Goal: Information Seeking & Learning: Learn about a topic

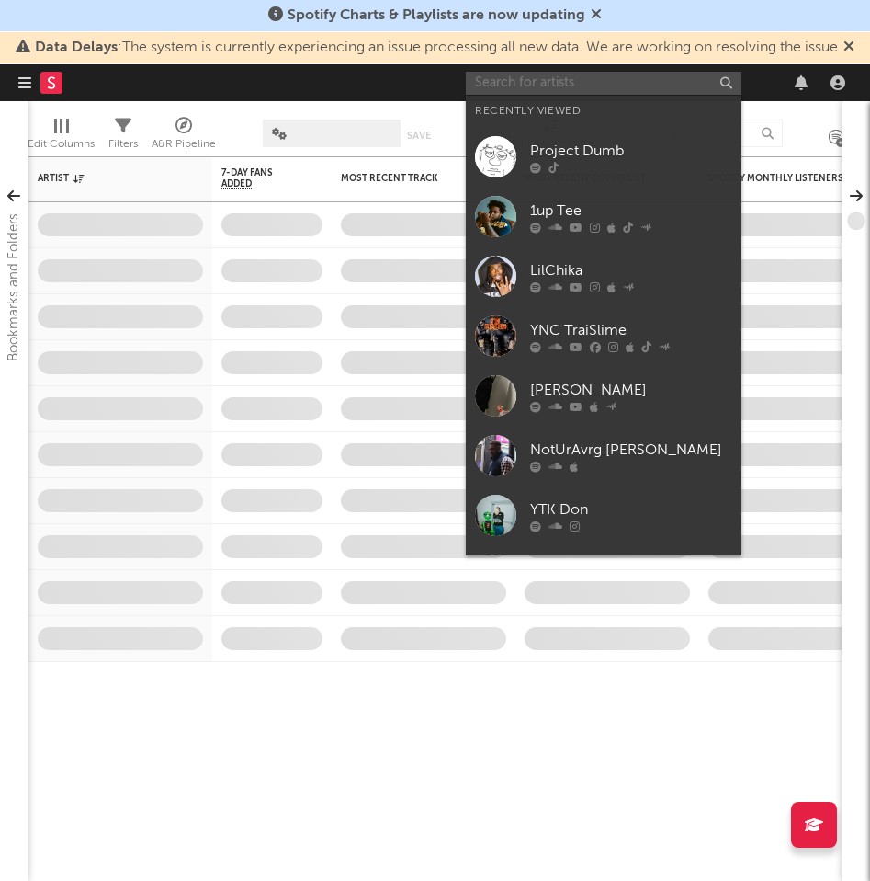
click at [574, 84] on input "text" at bounding box center [604, 83] width 276 height 23
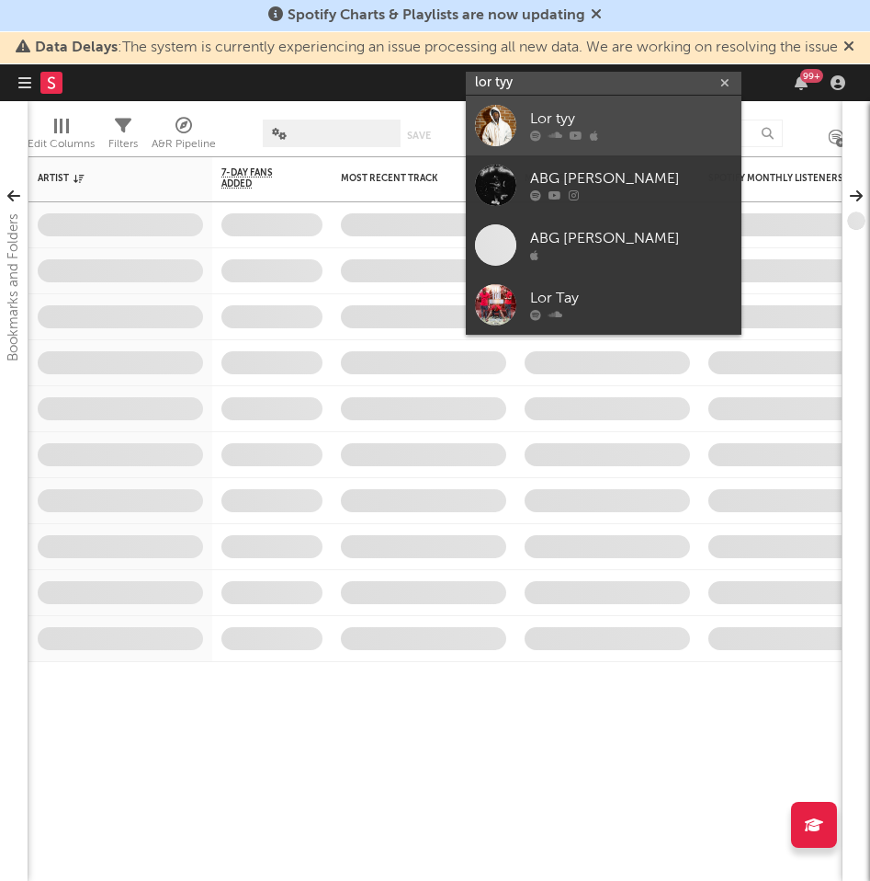
type input "lor tyy"
click at [604, 125] on div "Lor tyy" at bounding box center [631, 119] width 202 height 22
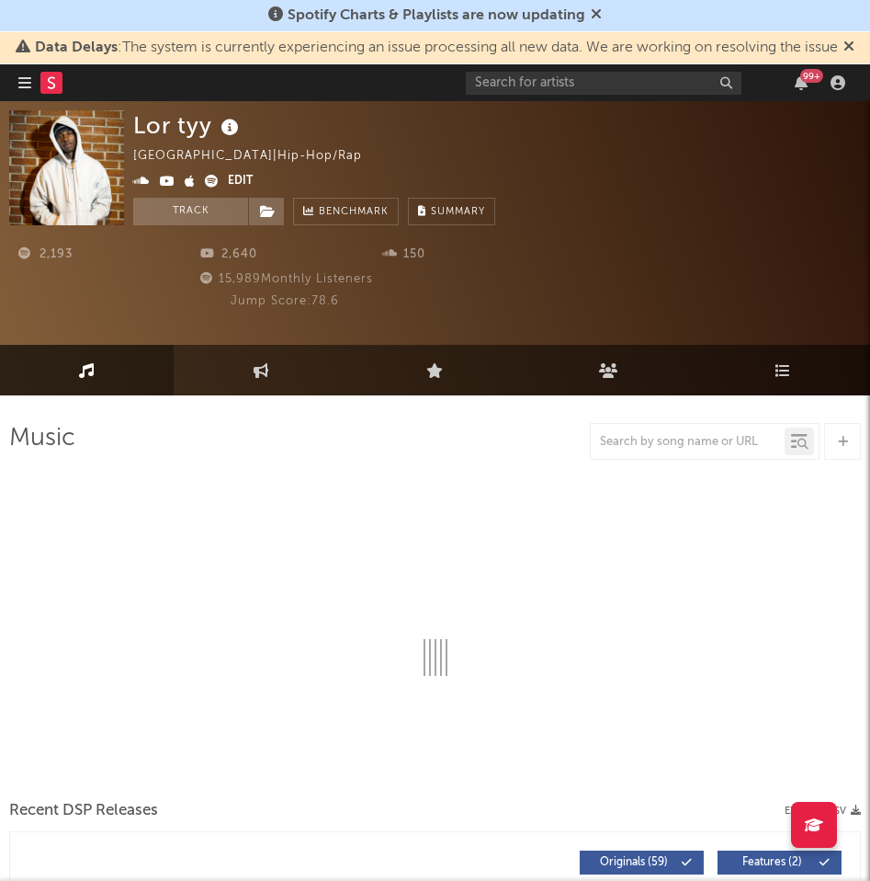
select select "6m"
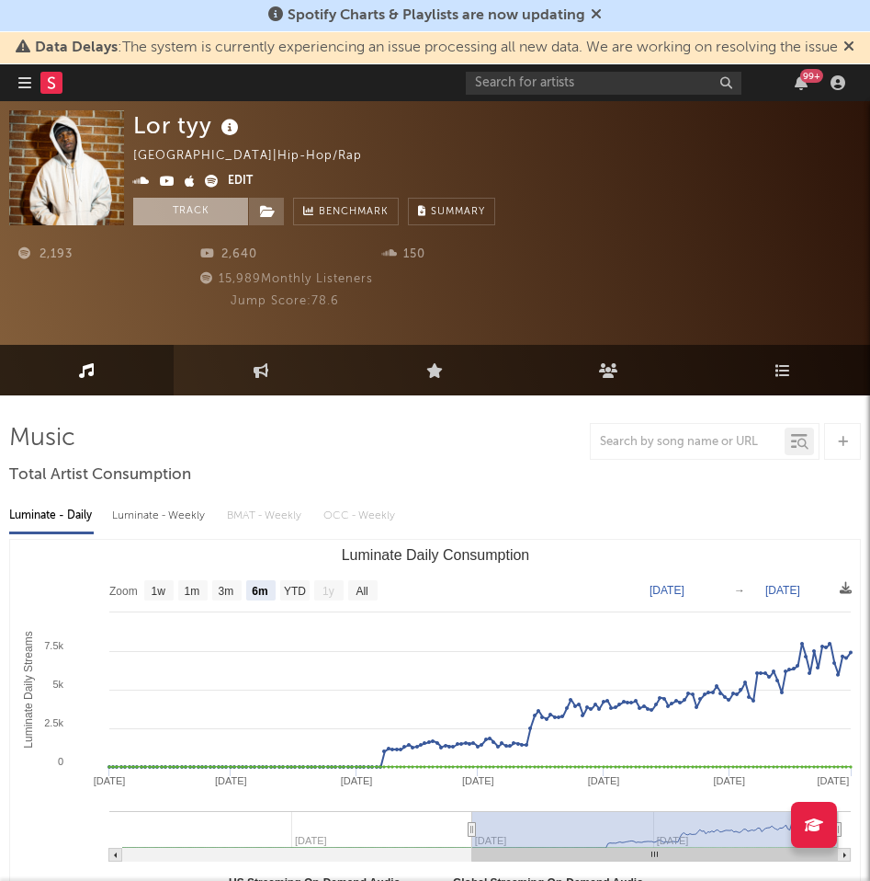
click at [209, 205] on button "Track" at bounding box center [190, 212] width 115 height 28
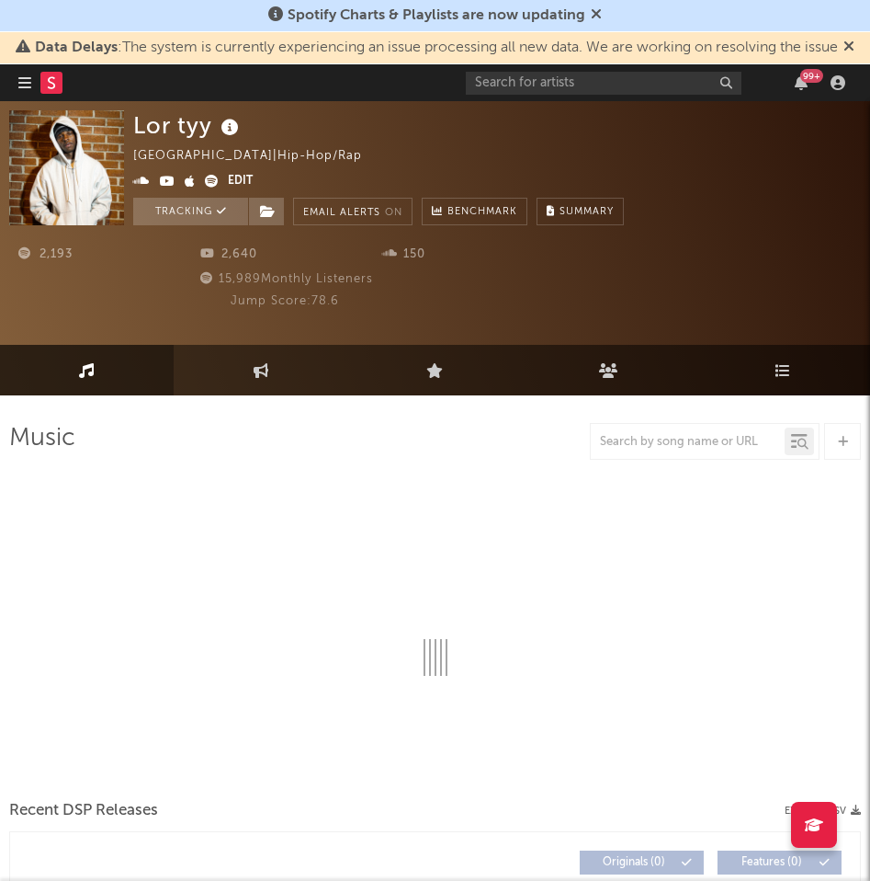
select select "6m"
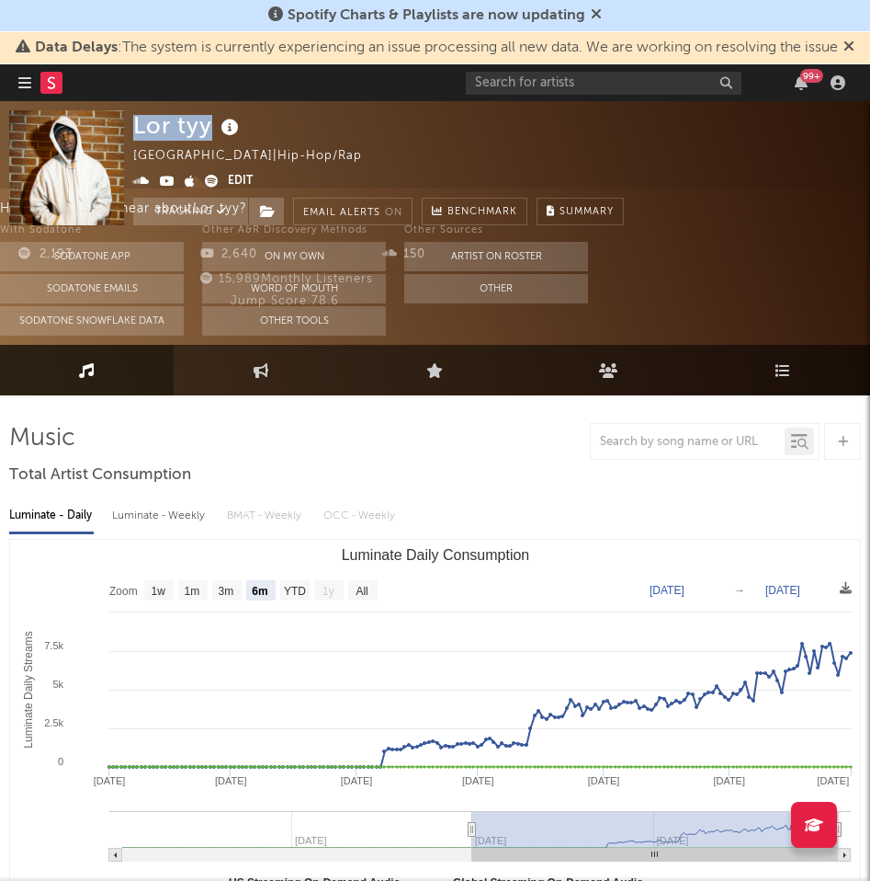
drag, startPoint x: 134, startPoint y: 126, endPoint x: 208, endPoint y: 121, distance: 73.7
click at [208, 121] on div "Lor tyy" at bounding box center [188, 125] width 110 height 30
copy div "Lor tyy"
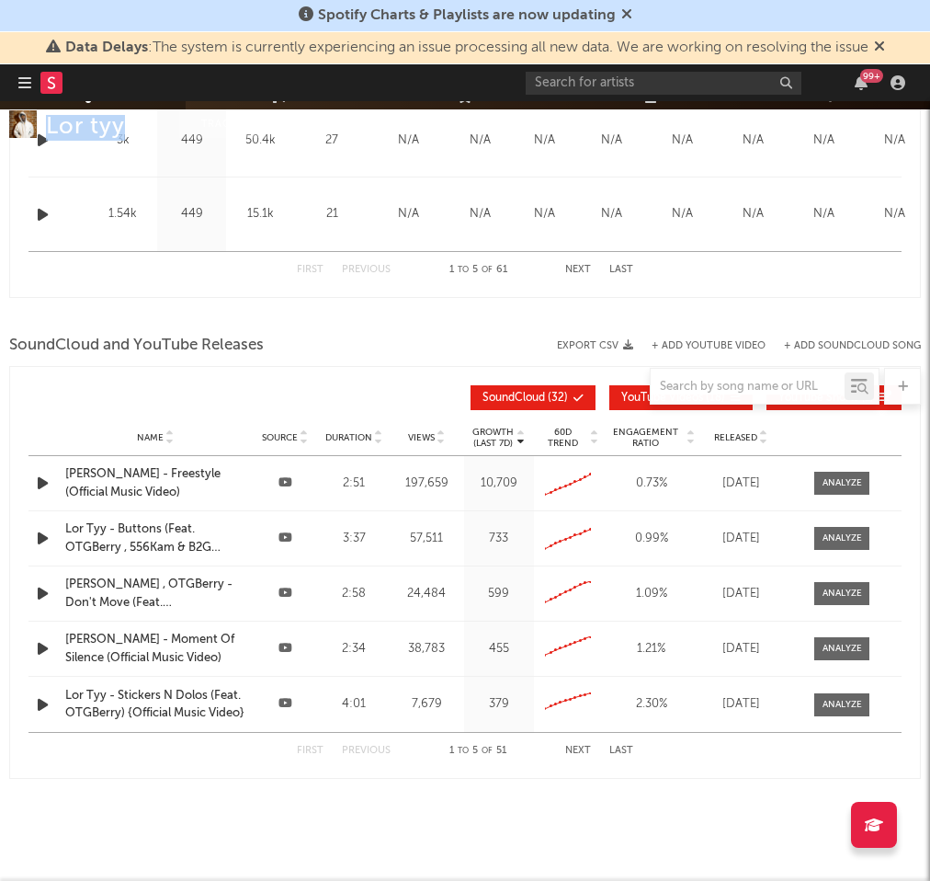
scroll to position [1211, 0]
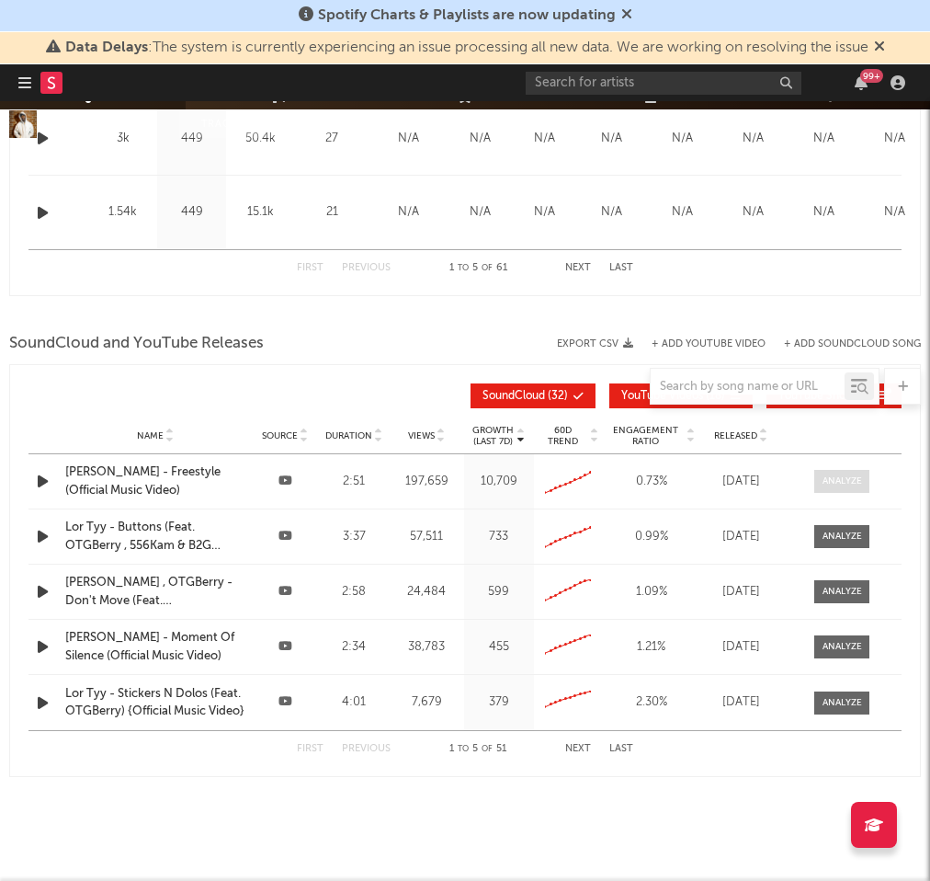
click at [840, 476] on div at bounding box center [843, 481] width 40 height 14
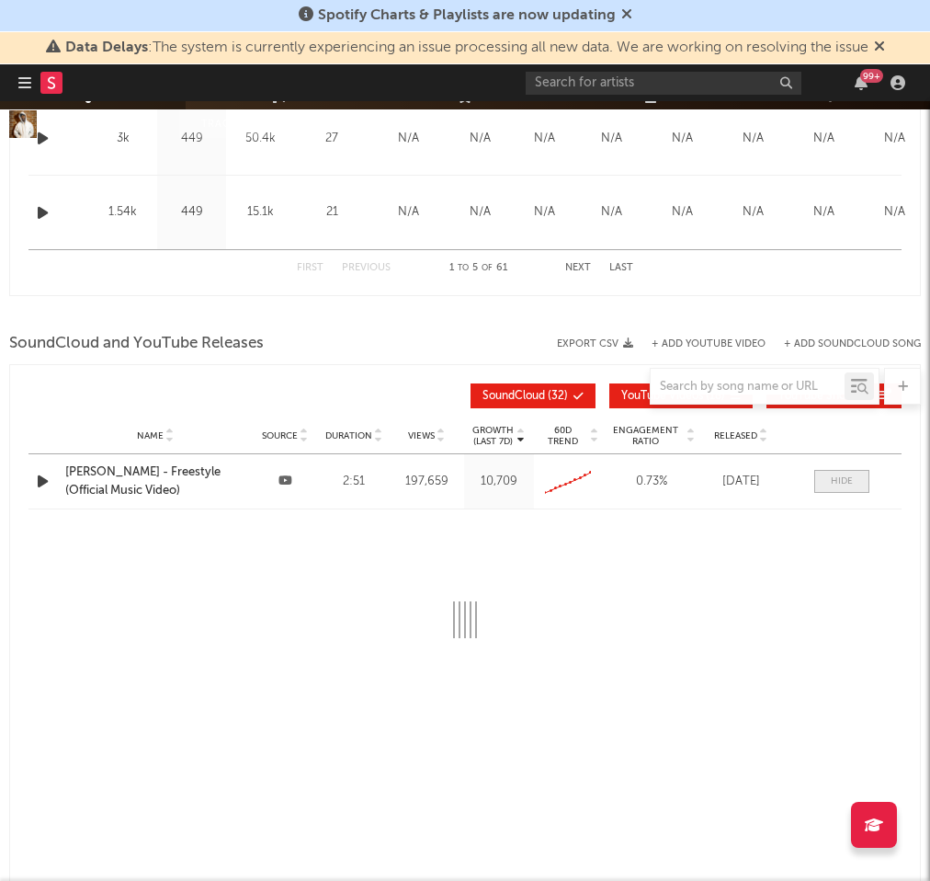
select select "6m"
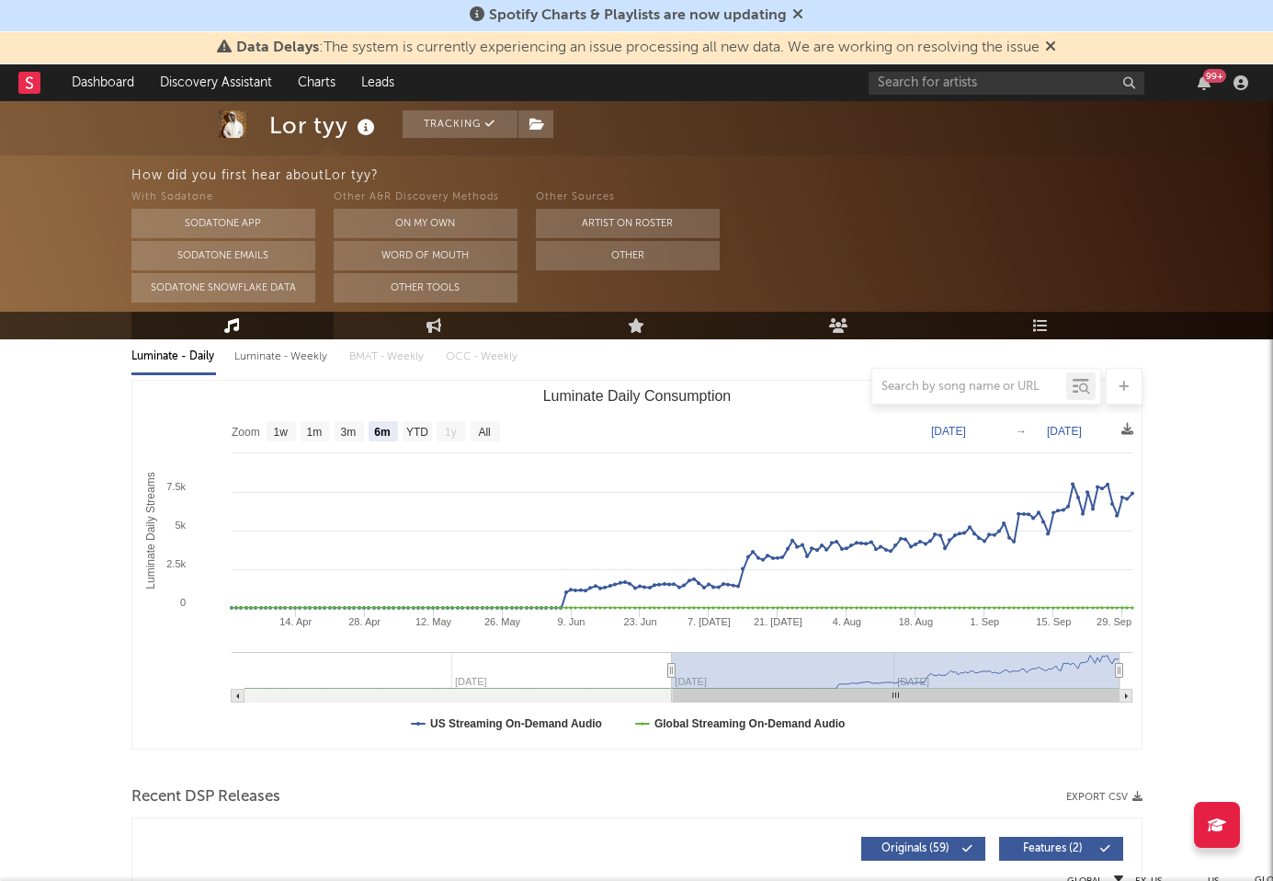
scroll to position [0, 0]
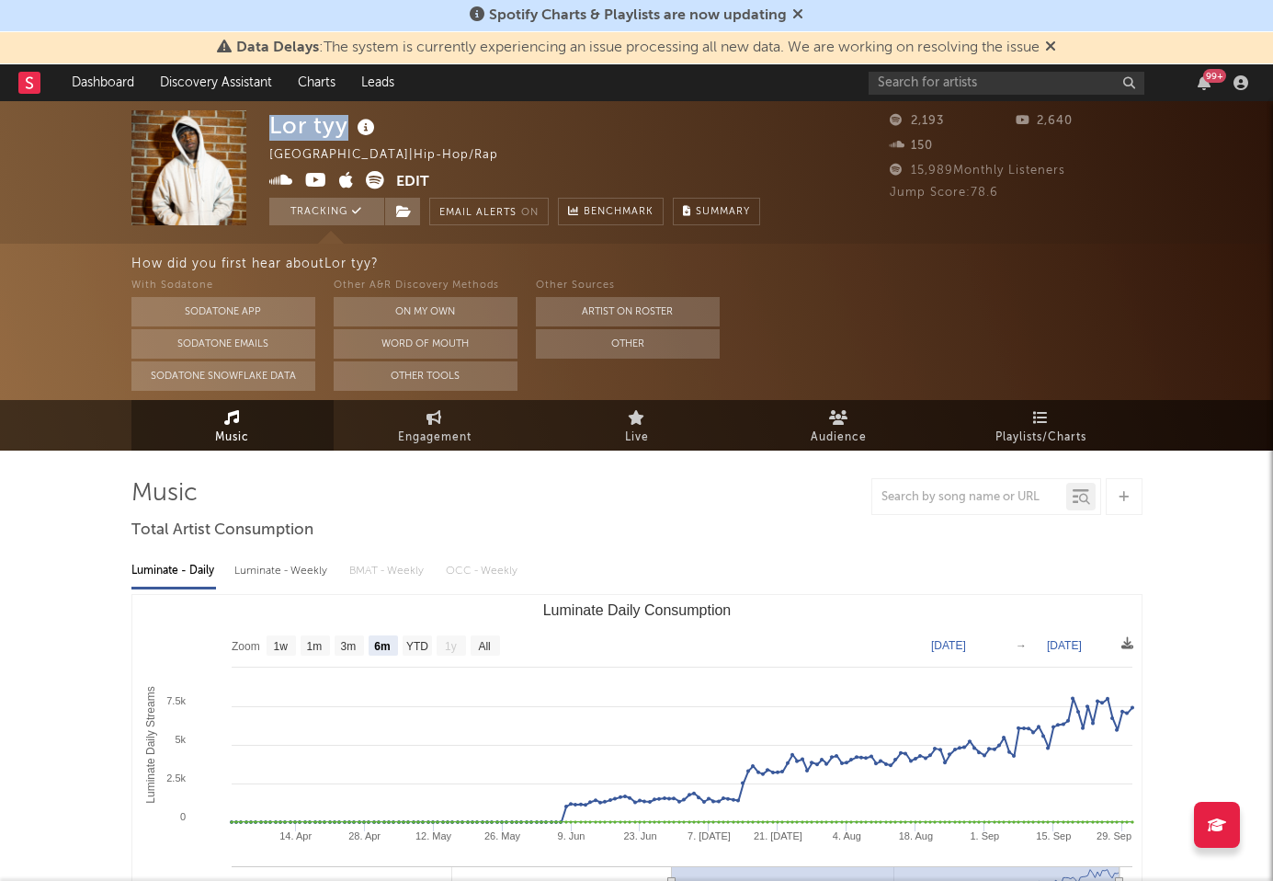
drag, startPoint x: 269, startPoint y: 122, endPoint x: 341, endPoint y: 121, distance: 71.7
click at [341, 121] on div "Lor tyy" at bounding box center [324, 125] width 110 height 30
copy div "Lor tyy"
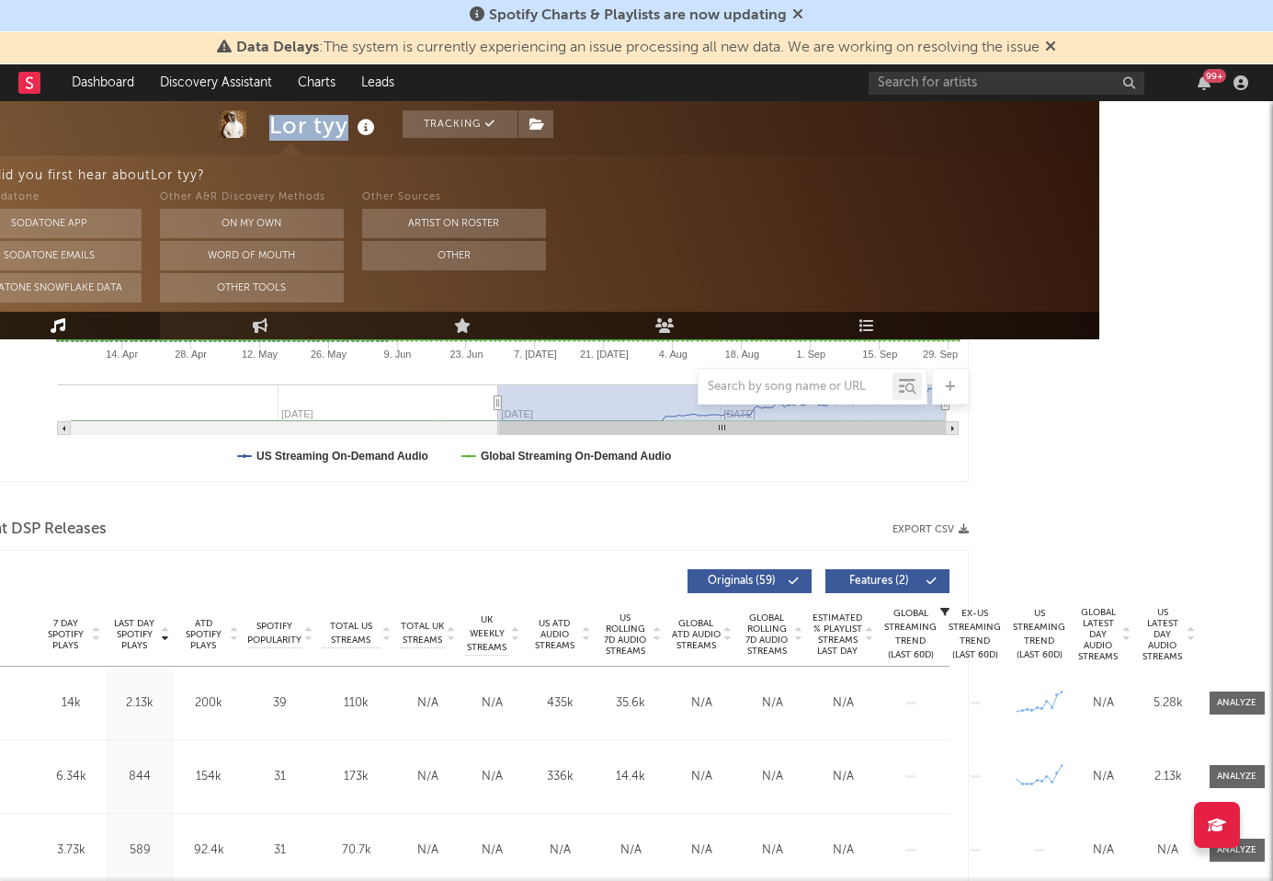
scroll to position [479, 174]
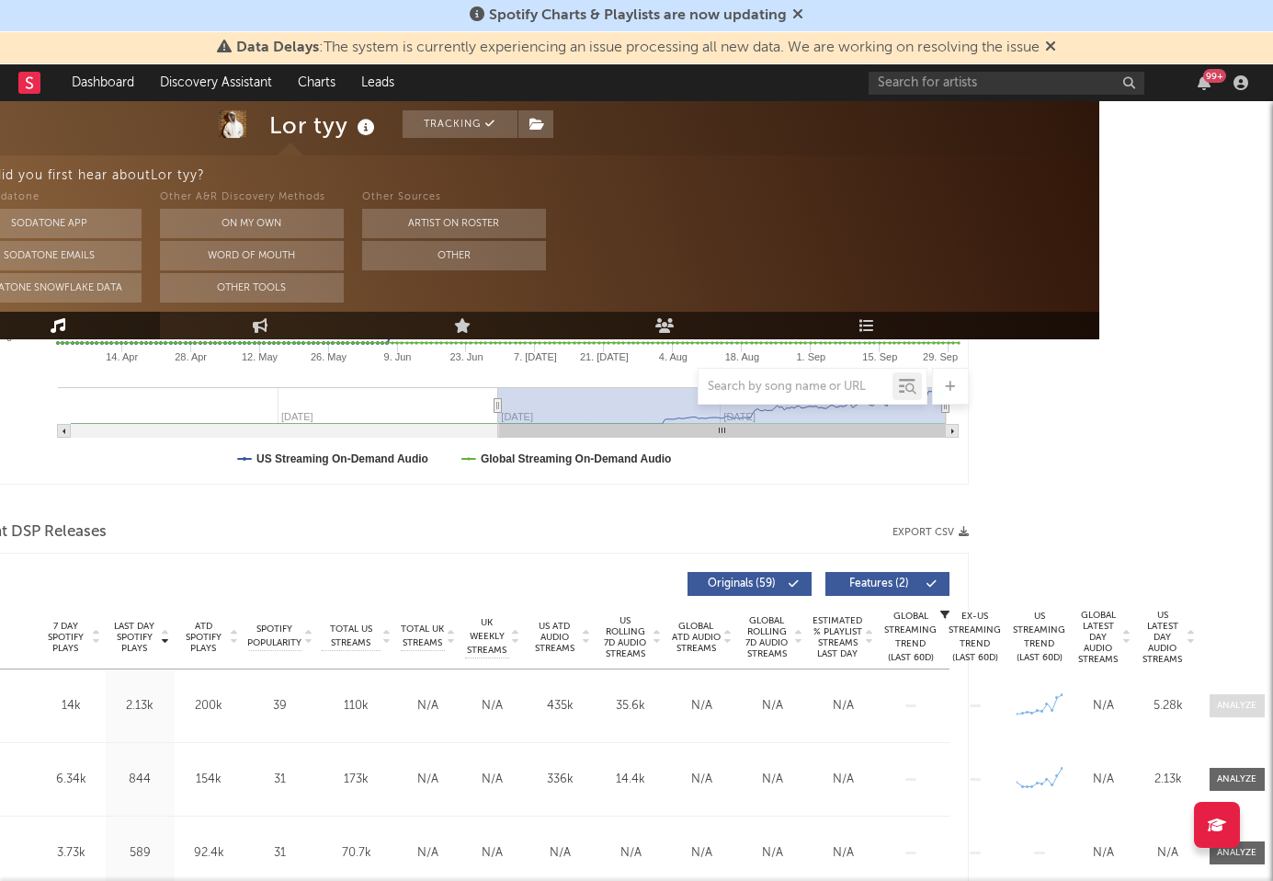
click at [870, 703] on div at bounding box center [1237, 706] width 40 height 14
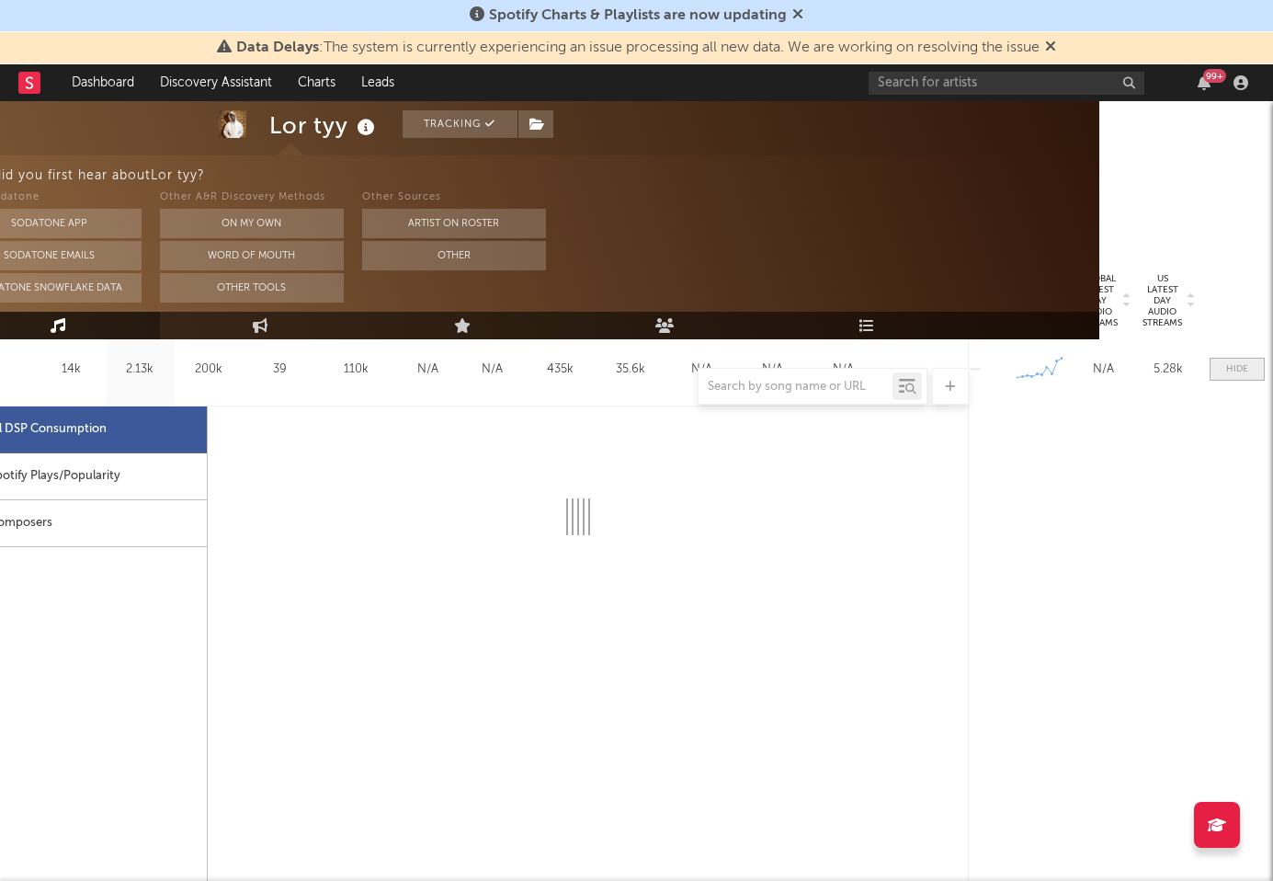
select select "1w"
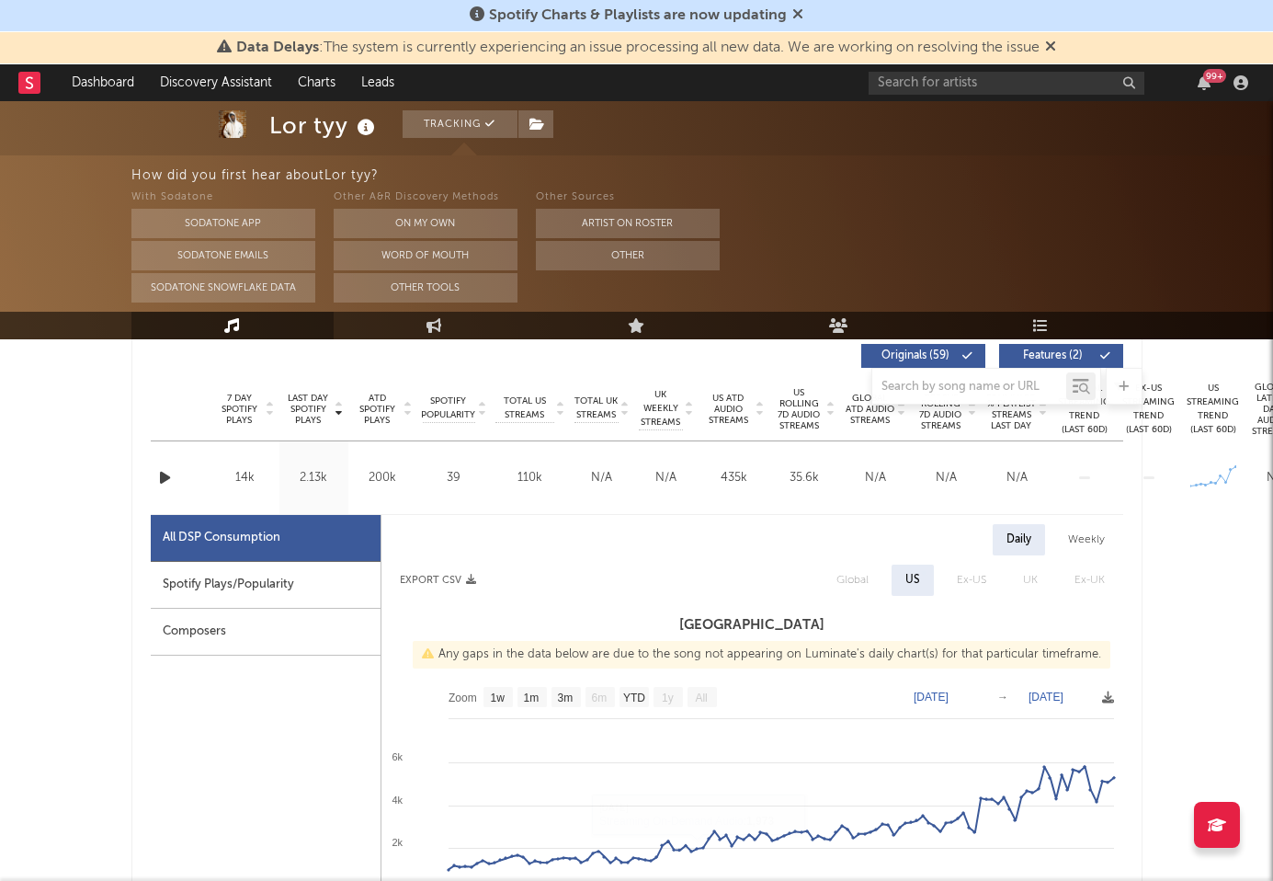
scroll to position [687, 0]
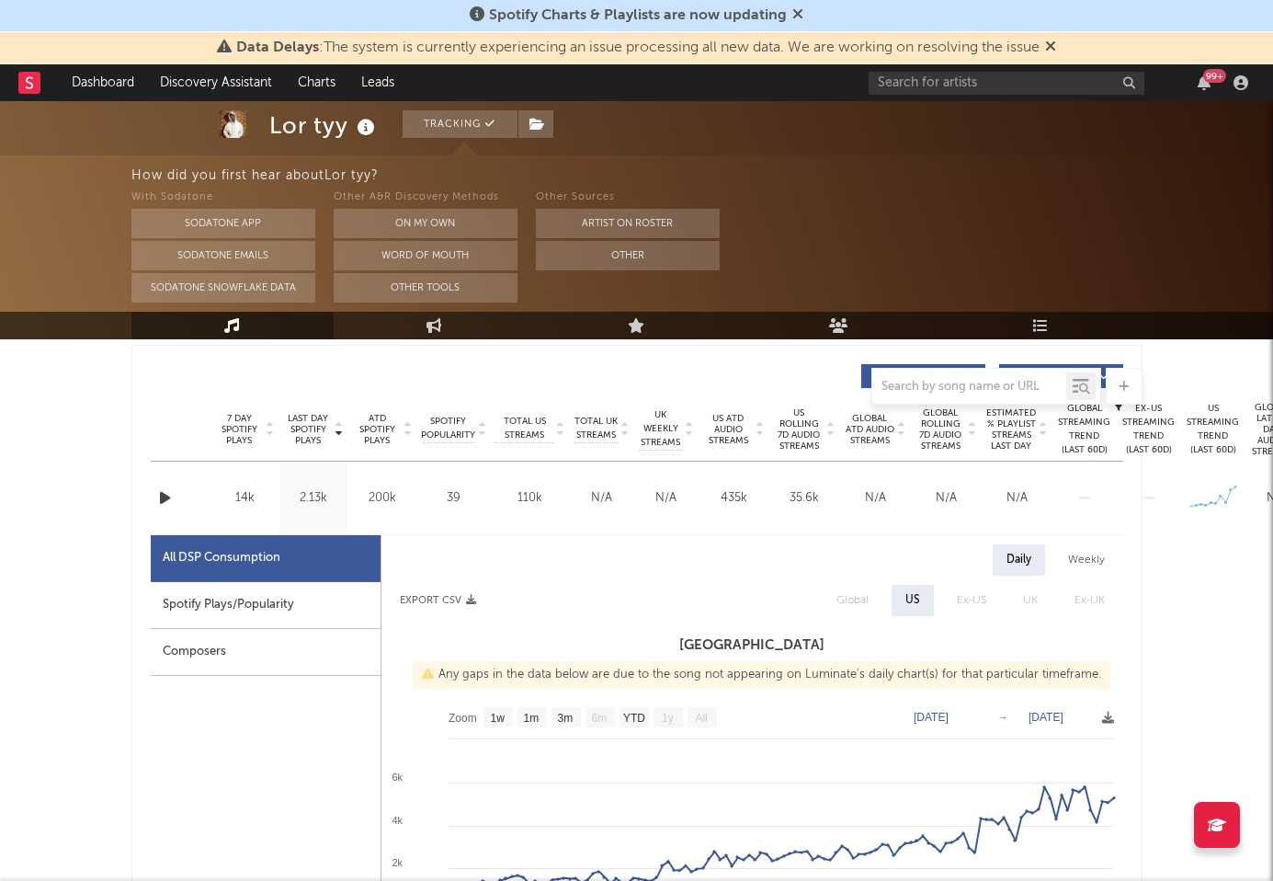
click at [199, 483] on div "Label Stgmbaggchasers Ent" at bounding box center [196, 498] width 9 height 44
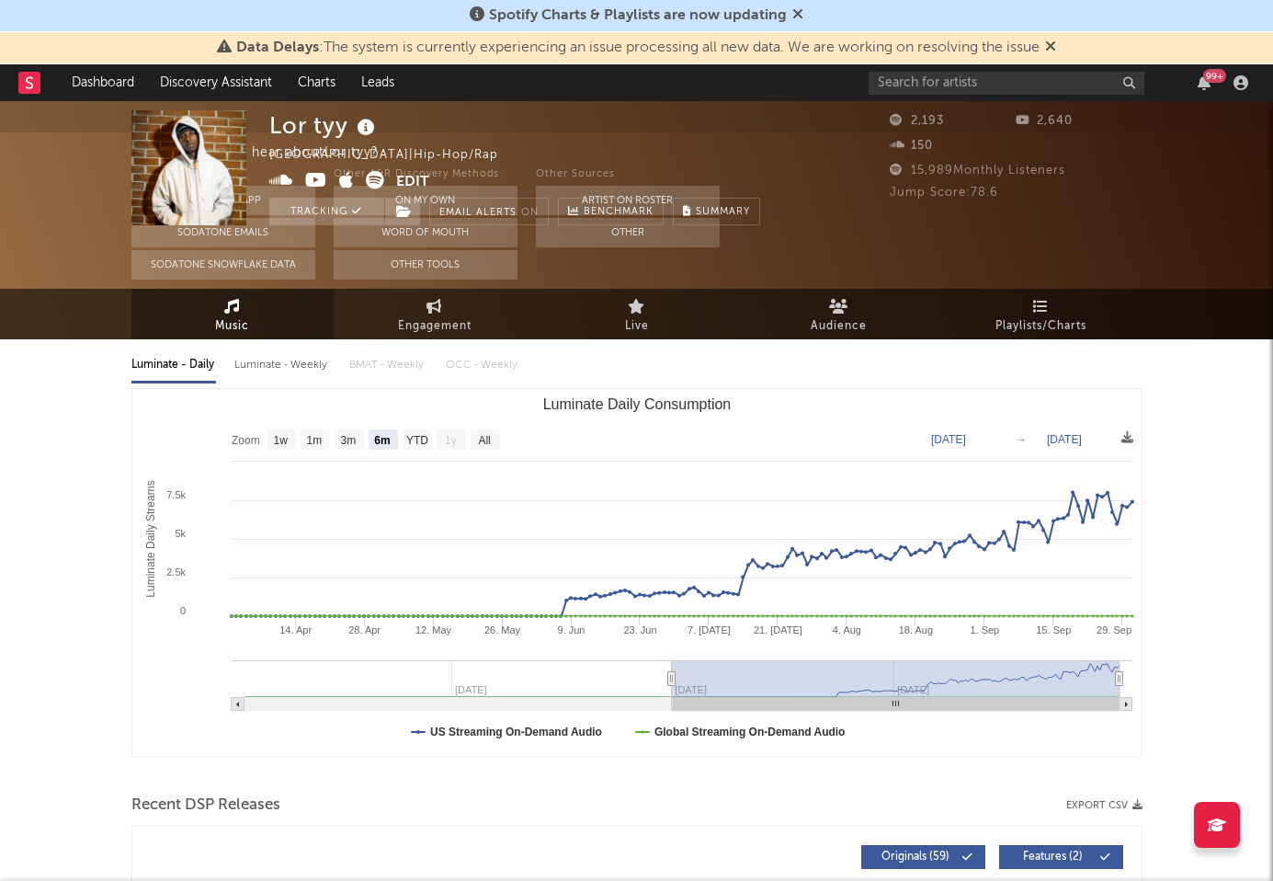
scroll to position [0, 0]
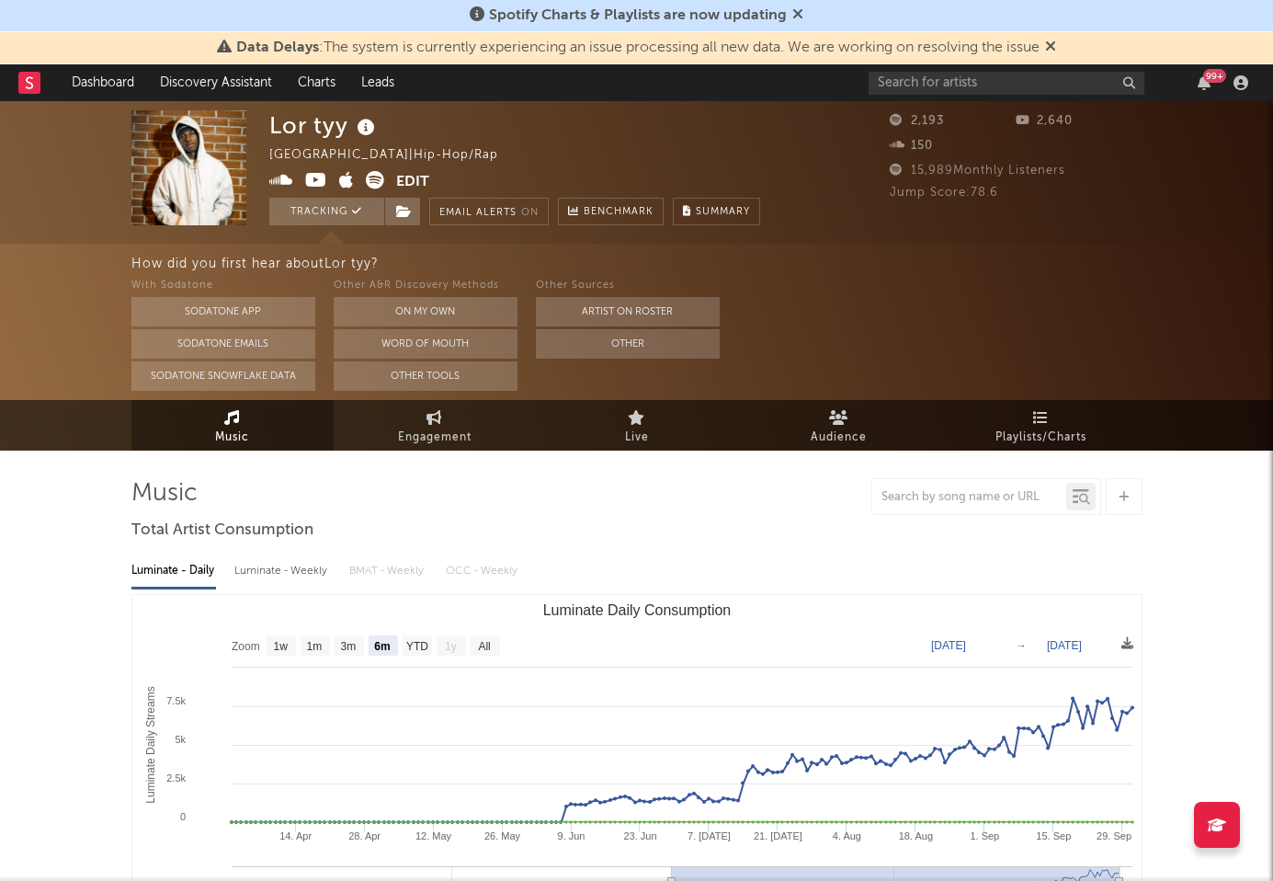
click at [374, 185] on icon at bounding box center [375, 180] width 18 height 18
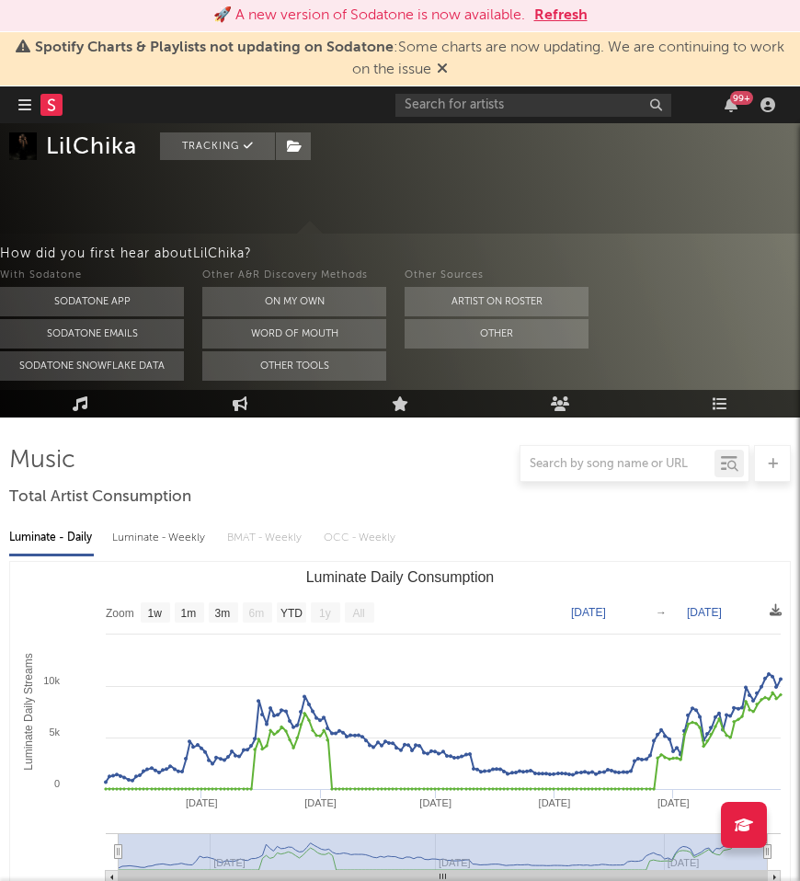
select select "1w"
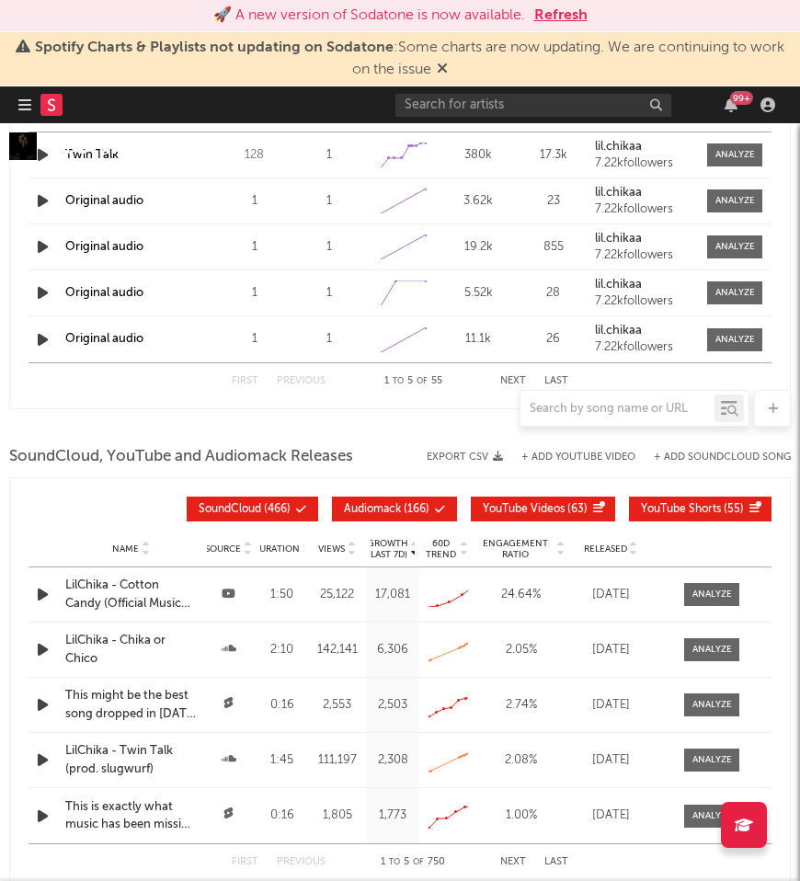
scroll to position [2130, 0]
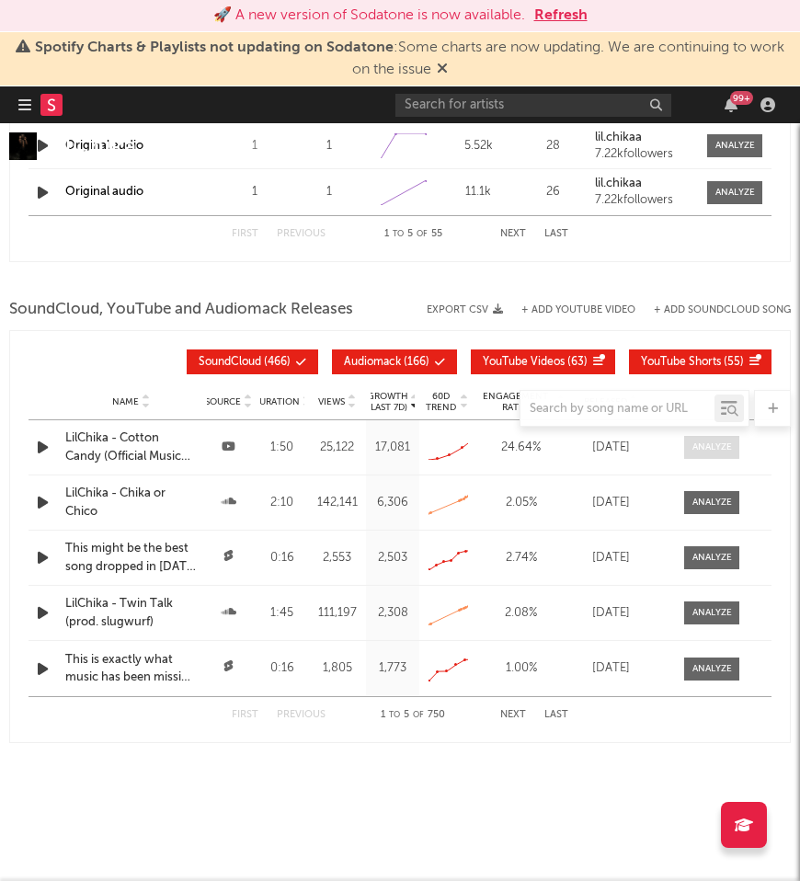
click at [703, 445] on div at bounding box center [712, 447] width 40 height 14
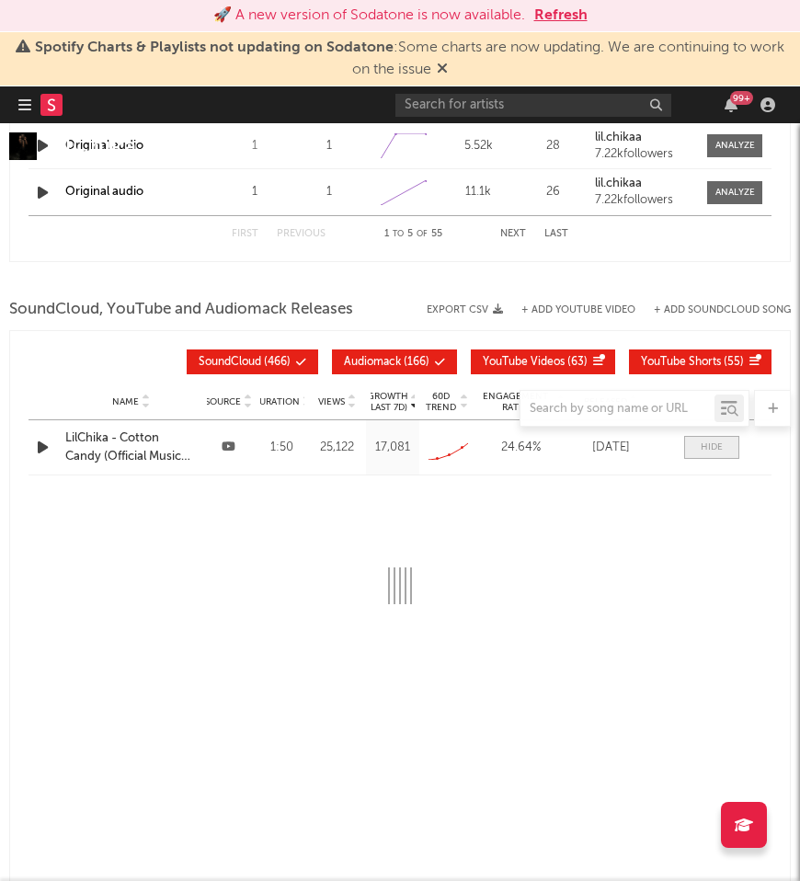
select select "All"
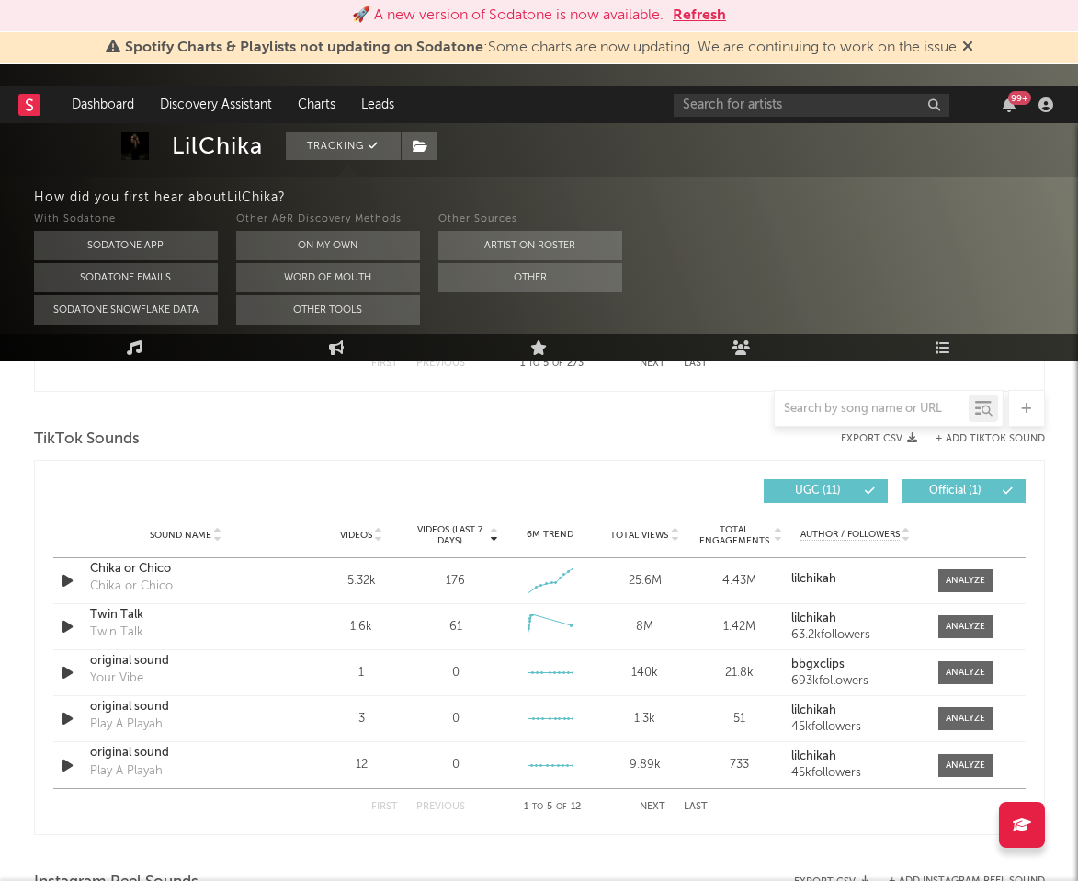
scroll to position [1196, 8]
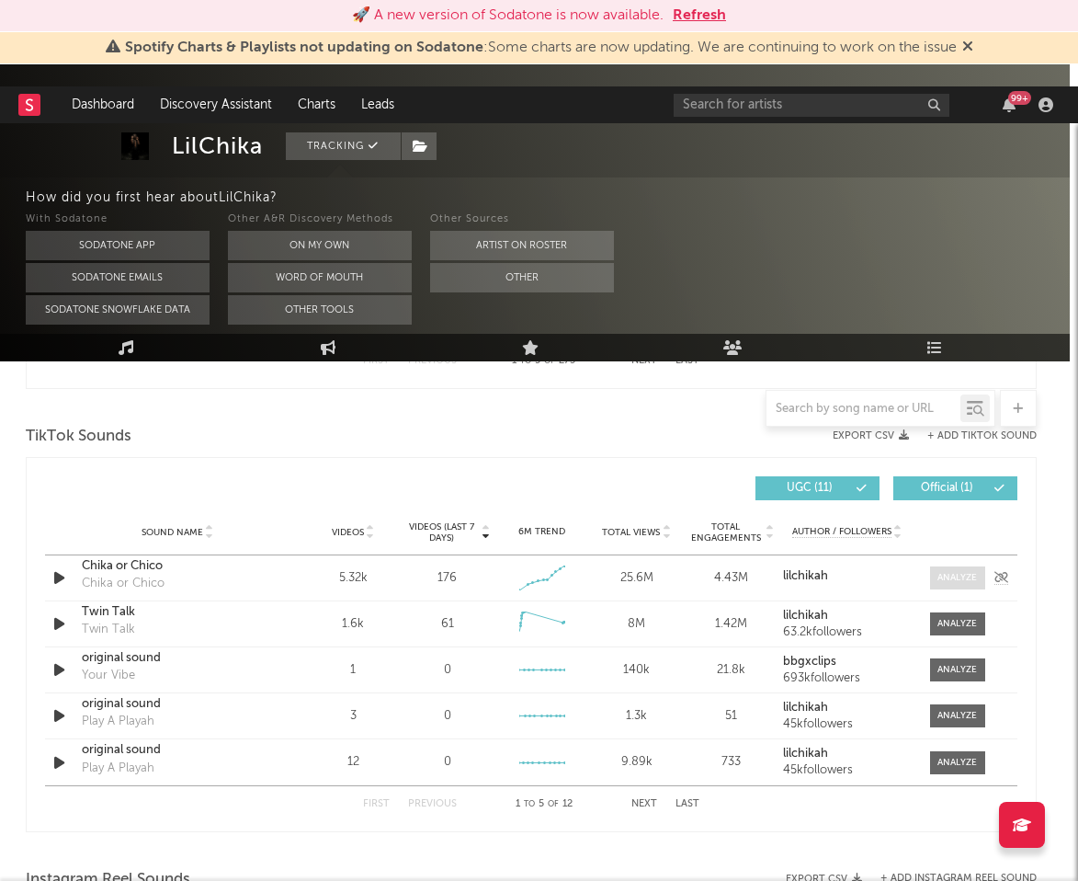
click at [799, 569] on span at bounding box center [957, 577] width 55 height 23
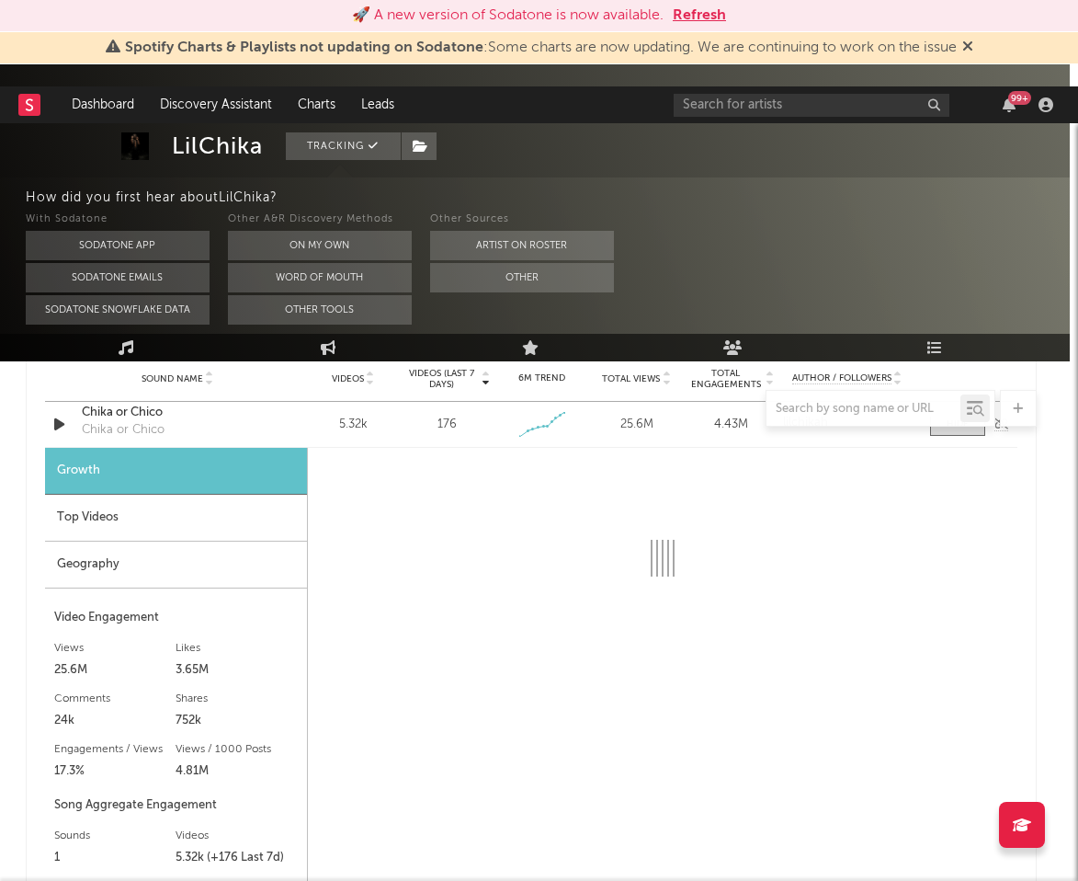
select select "1w"
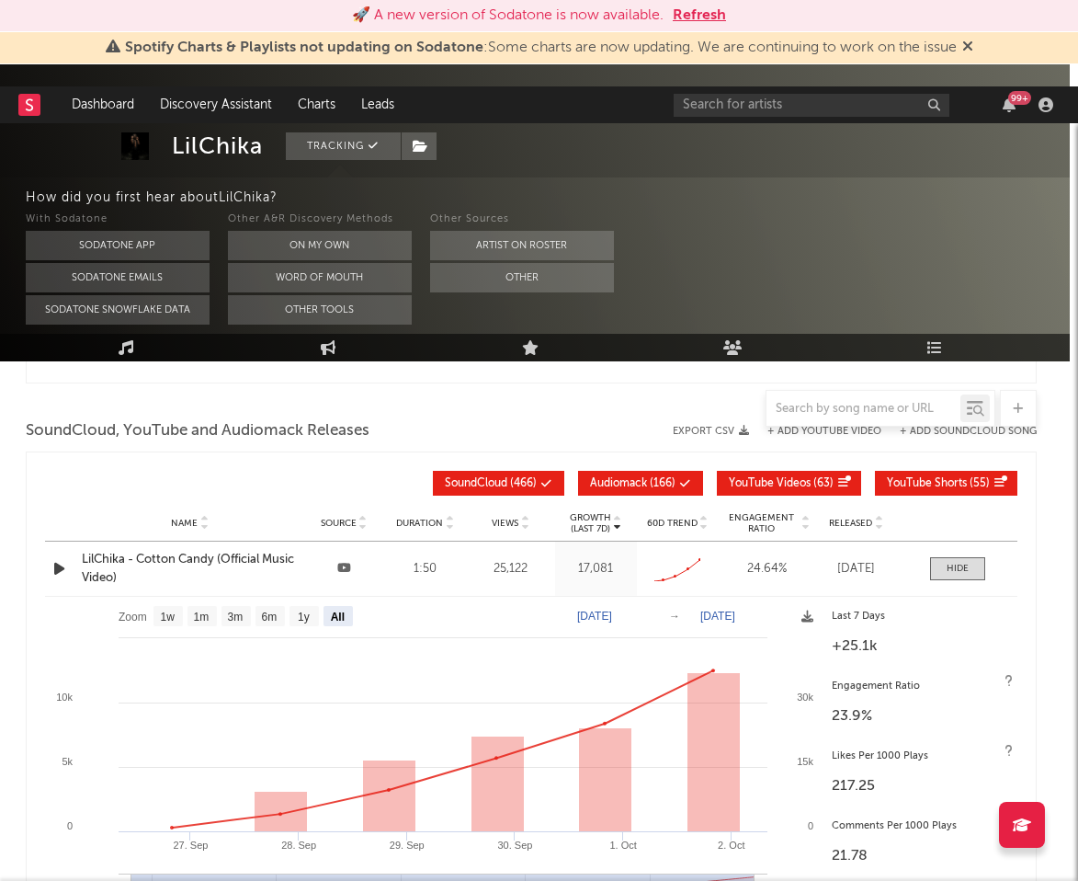
scroll to position [2654, 8]
